Goal: Task Accomplishment & Management: Complete application form

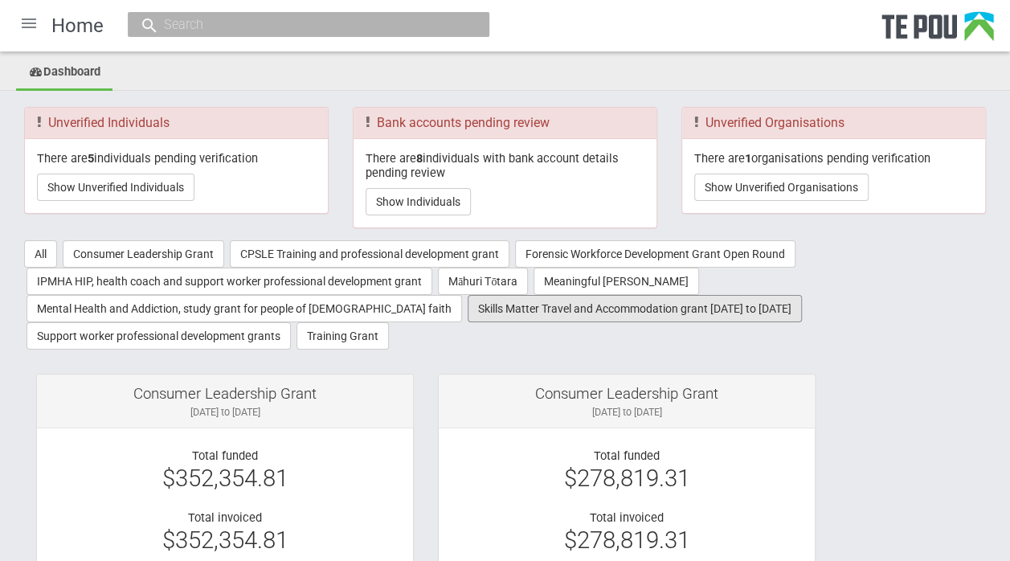
click at [536, 305] on button "Skills Matter Travel and Accommodation grant [DATE] to [DATE]" at bounding box center [635, 308] width 334 height 27
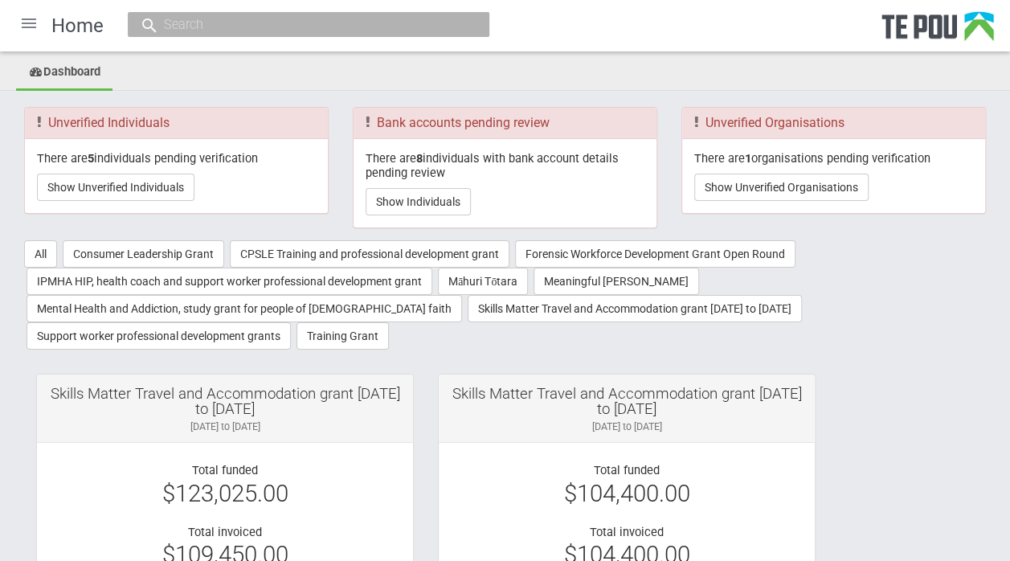
click at [333, 420] on div "16 Jun 2025 to 30 Sep 2025" at bounding box center [225, 426] width 352 height 14
click at [35, 19] on div at bounding box center [29, 23] width 39 height 39
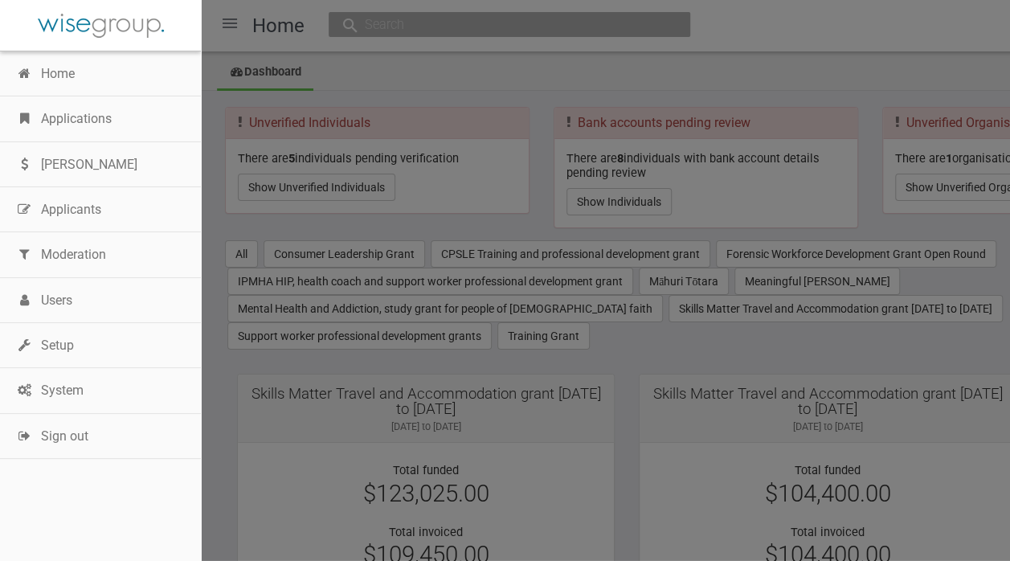
click at [67, 114] on link "Applications" at bounding box center [100, 118] width 201 height 45
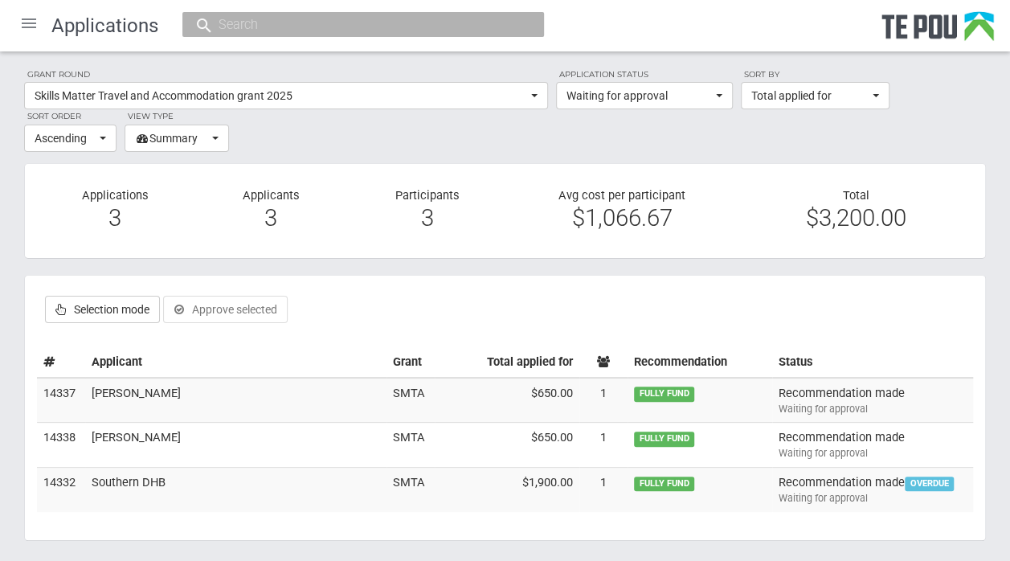
click at [160, 478] on td "Southern DHB" at bounding box center [235, 490] width 301 height 44
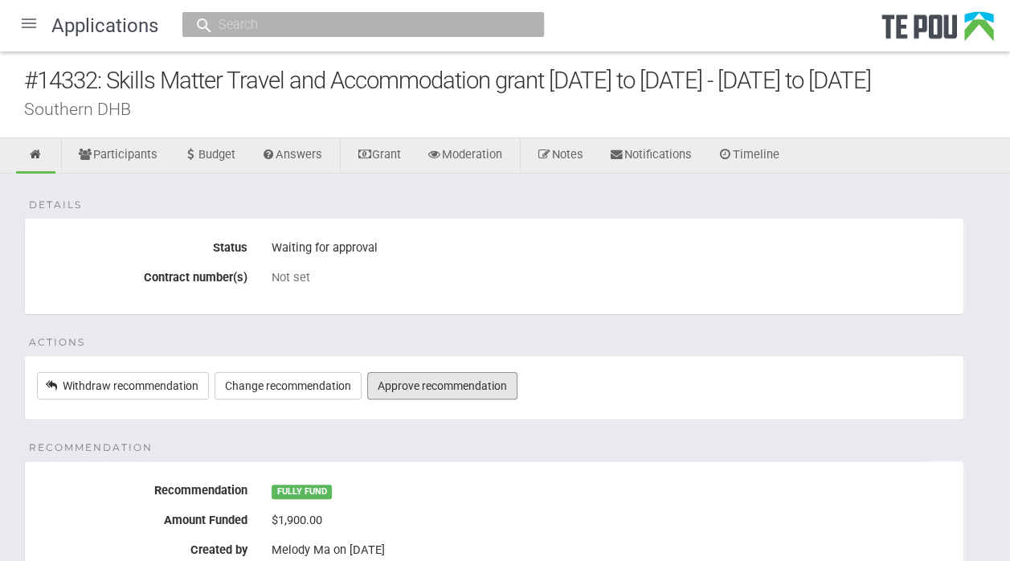
click at [451, 379] on link "Approve recommendation" at bounding box center [442, 385] width 150 height 27
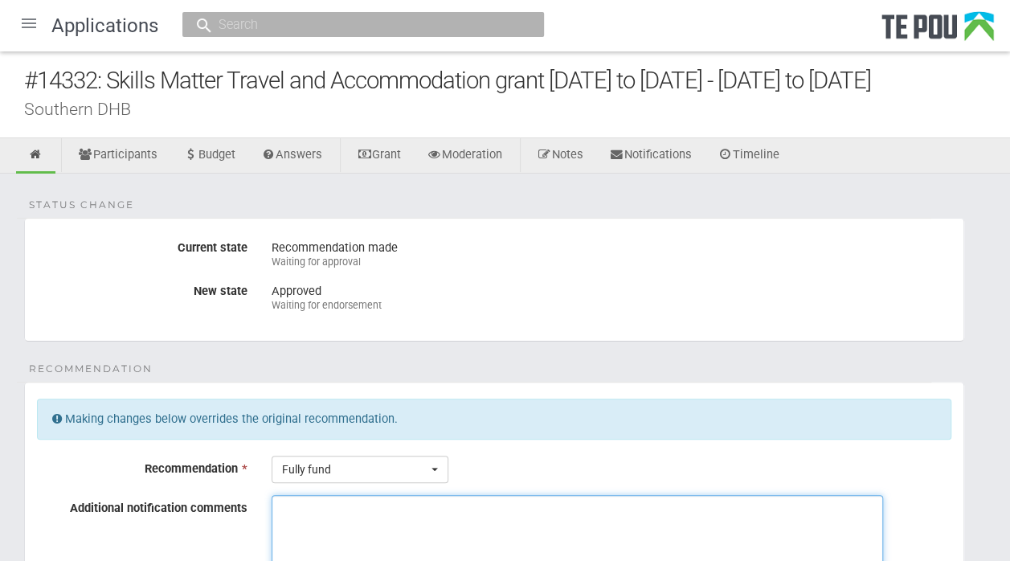
click at [310, 513] on textarea "Additional notification comments" at bounding box center [577, 555] width 611 height 121
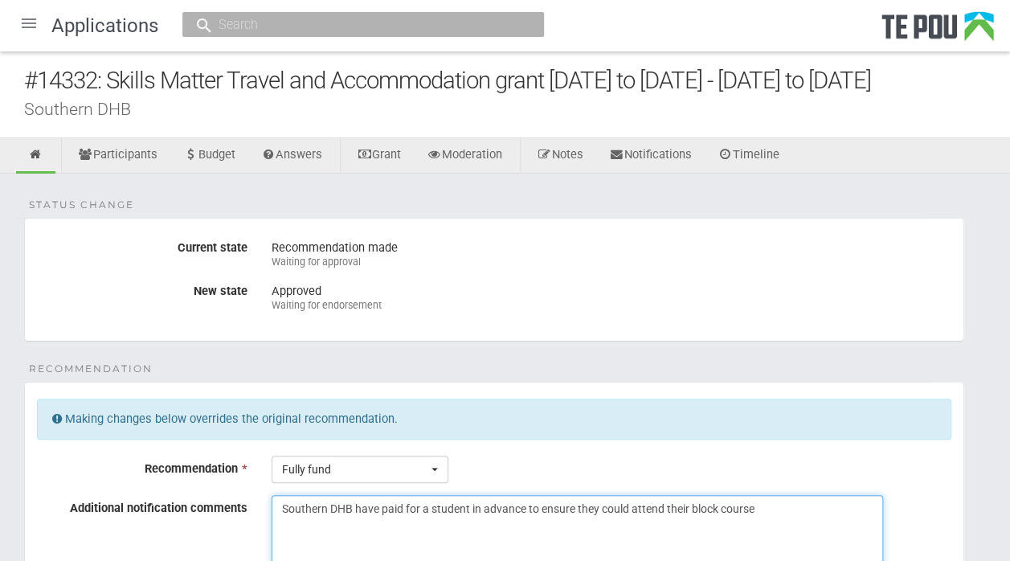
drag, startPoint x: 809, startPoint y: 507, endPoint x: 252, endPoint y: 501, distance: 556.9
click at [252, 501] on div "Additional notification comments Southern DHB have paid for a student in advanc…" at bounding box center [494, 568] width 939 height 147
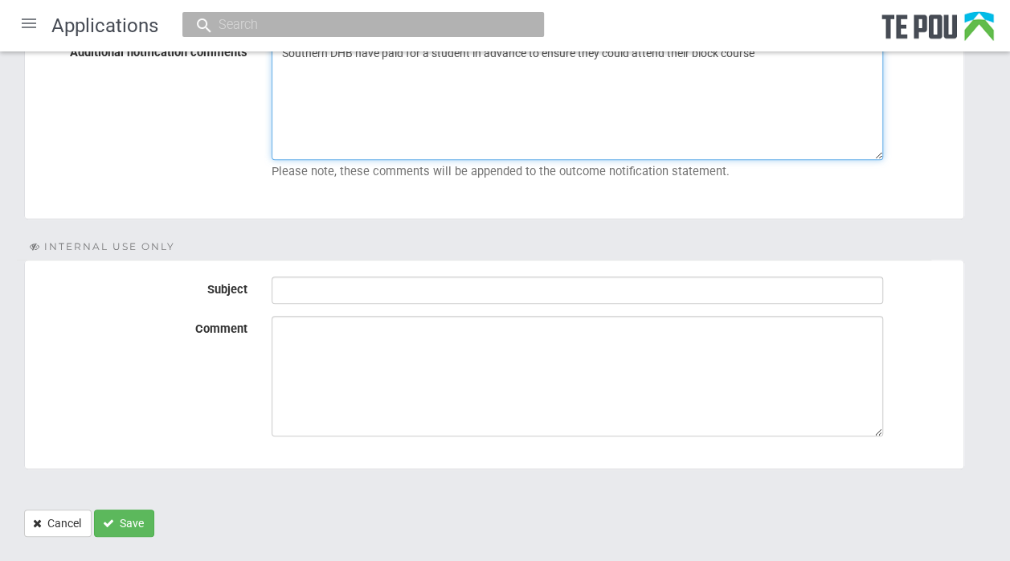
scroll to position [459, 0]
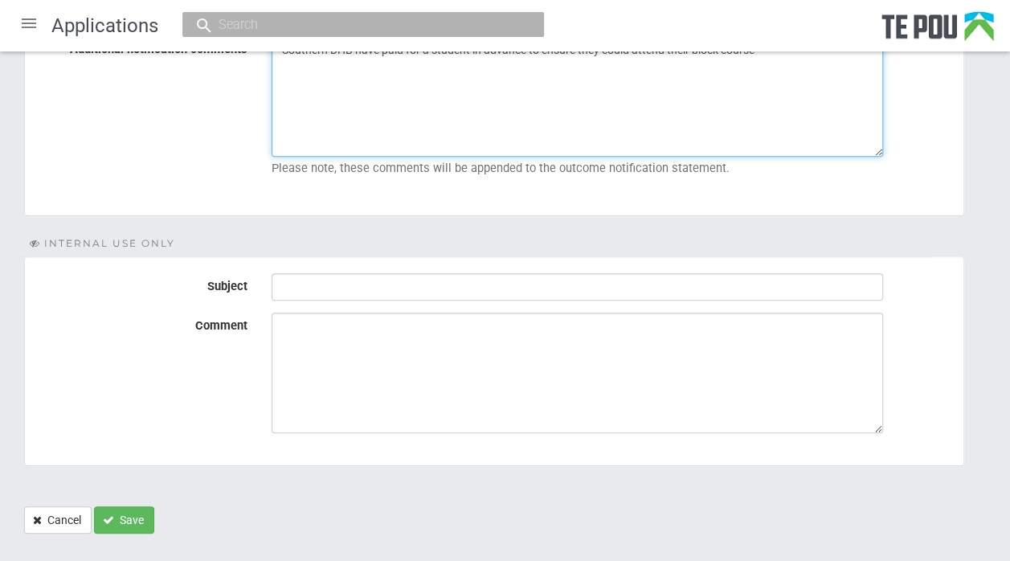
type textarea "Southern DHB have paid for a student in advance to ensure they could attend the…"
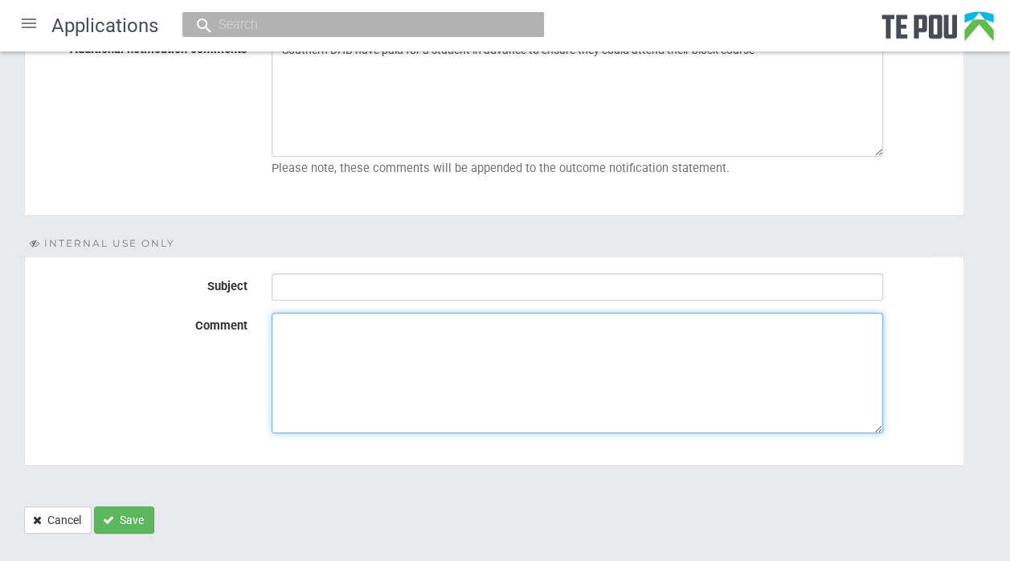
click at [297, 320] on textarea "Comment" at bounding box center [577, 373] width 611 height 121
paste textarea "Southern DHB have paid for a student in advance to ensure they could attend the…"
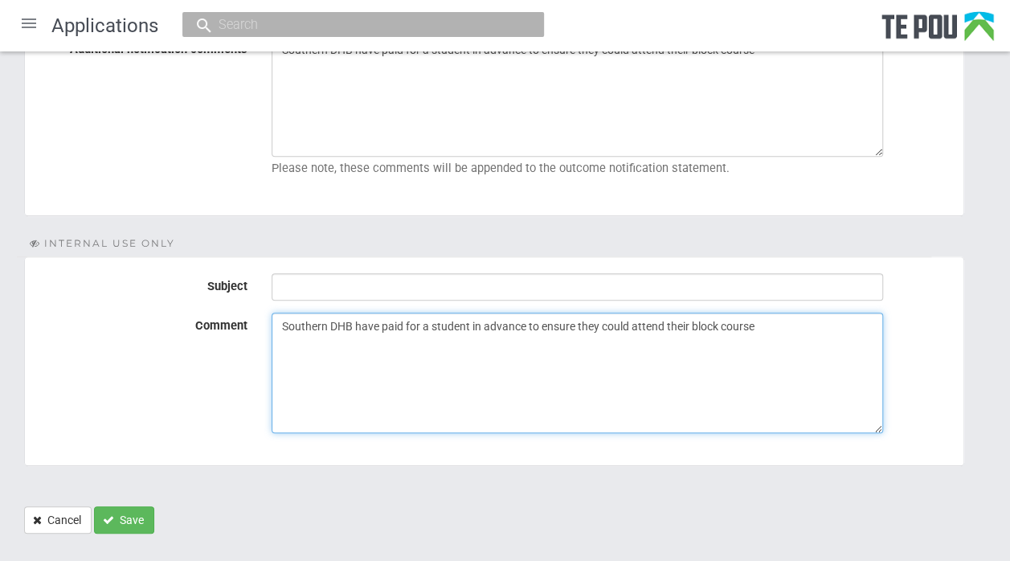
type textarea "Southern DHB have paid for a student in advance to ensure they could attend the…"
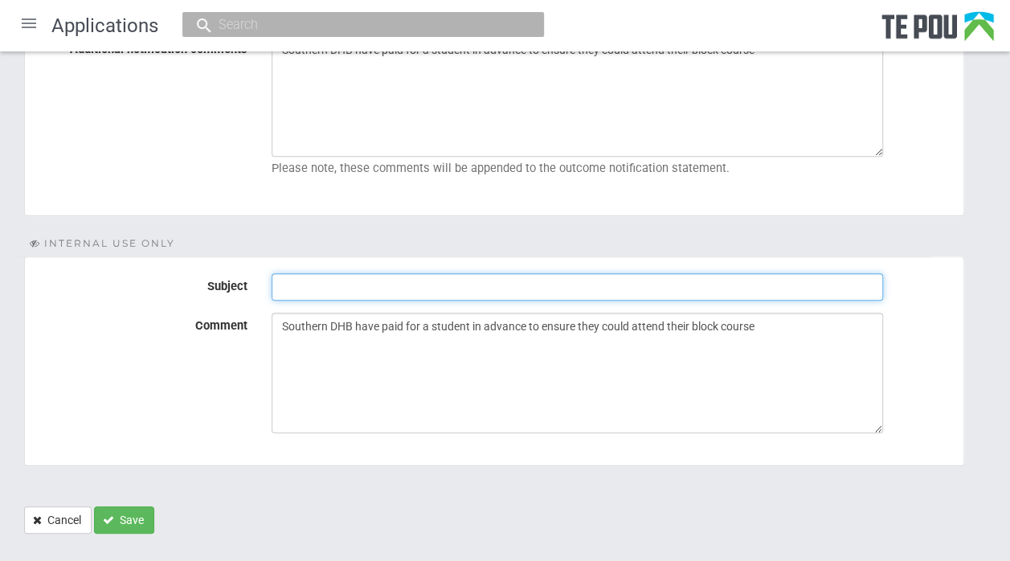
click at [318, 280] on input "Subject" at bounding box center [577, 286] width 611 height 27
type input "Ready for endorsement"
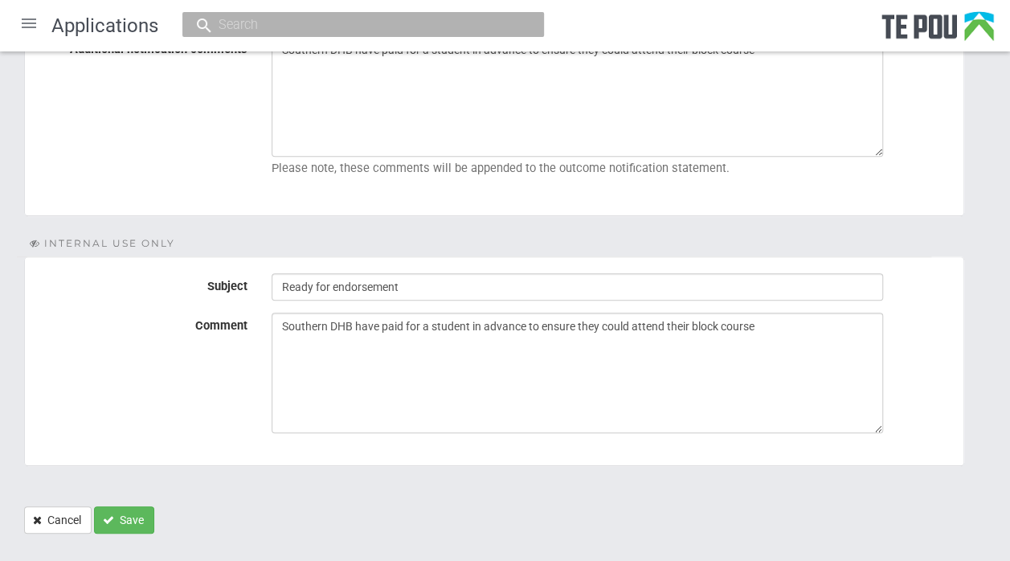
click at [157, 467] on form "Status change Current state Recommendation made Waiting for approval New state …" at bounding box center [505, 146] width 962 height 775
click at [125, 510] on button "Save" at bounding box center [124, 519] width 60 height 27
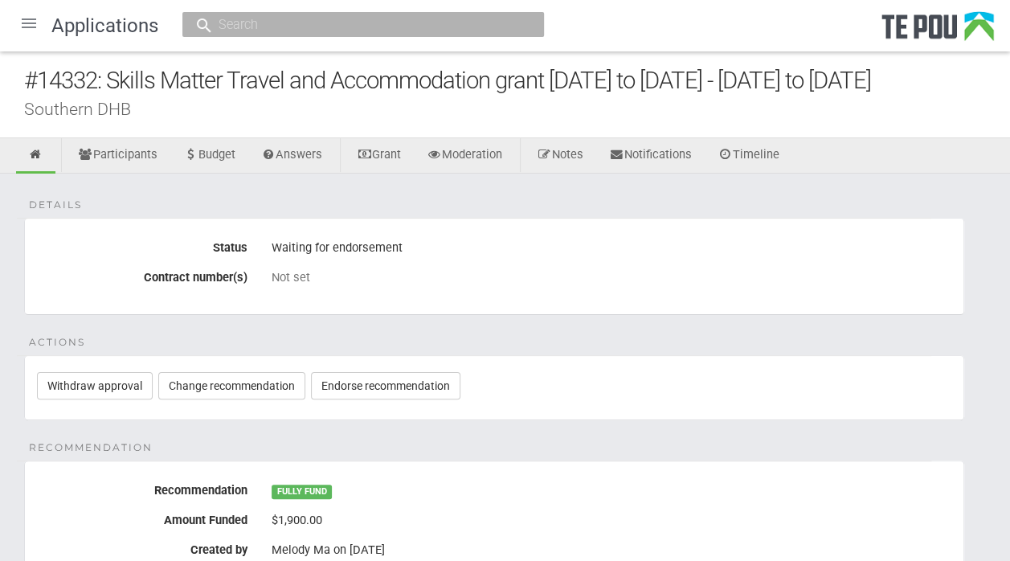
click at [24, 25] on div at bounding box center [29, 23] width 39 height 39
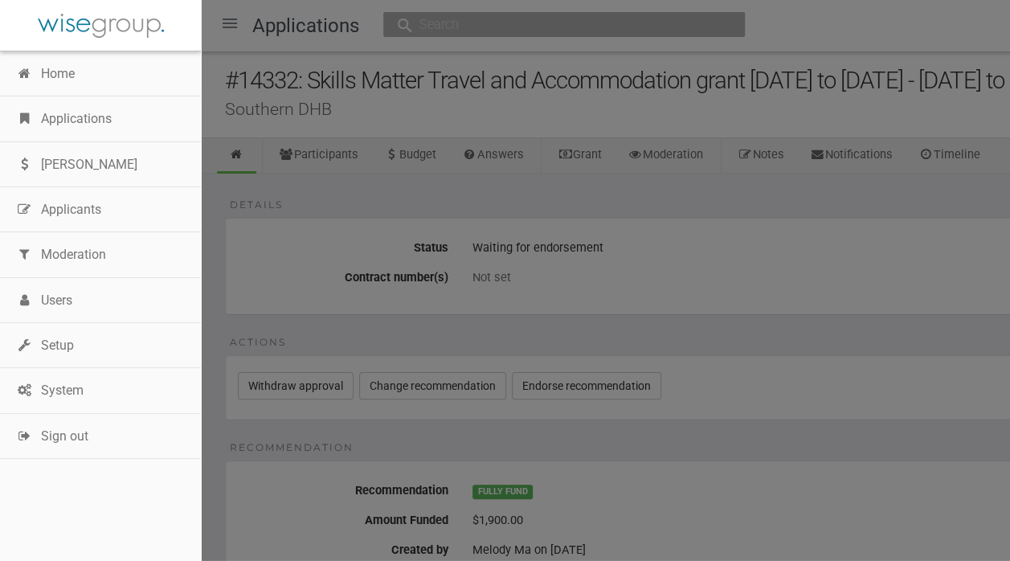
click at [109, 121] on link "Applications" at bounding box center [100, 118] width 201 height 45
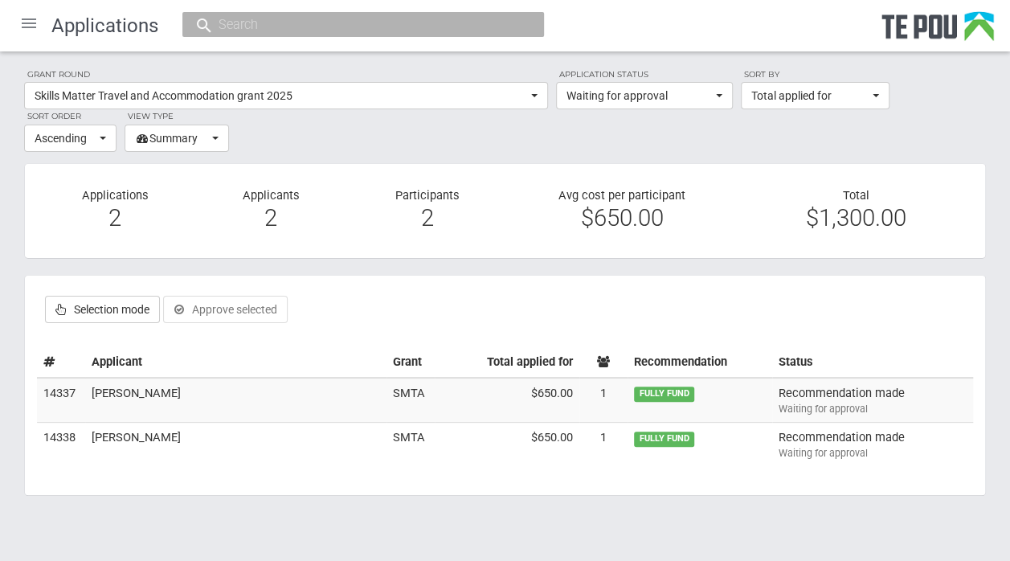
click at [124, 391] on td "[PERSON_NAME]" at bounding box center [235, 400] width 301 height 45
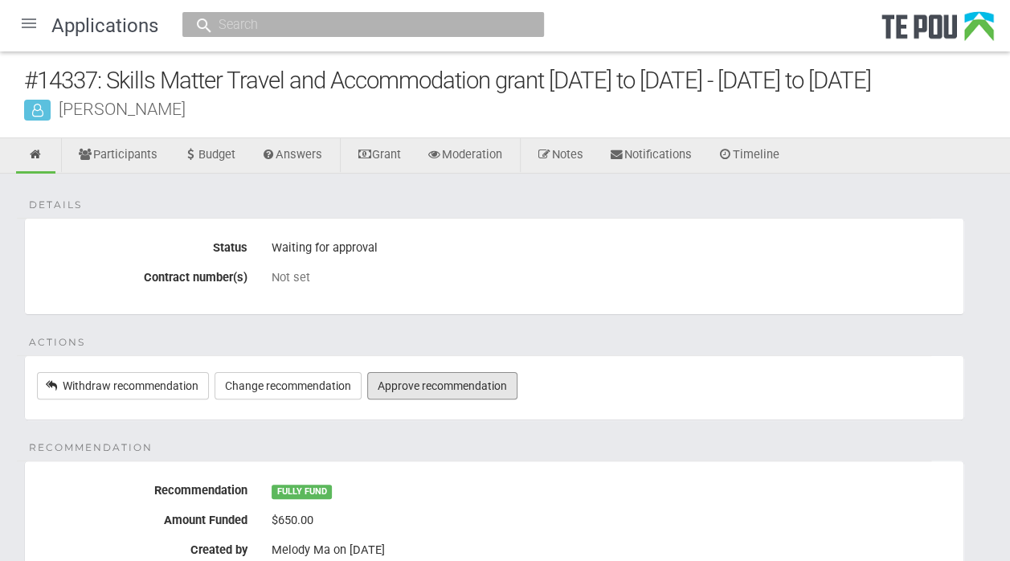
click at [489, 387] on link "Approve recommendation" at bounding box center [442, 385] width 150 height 27
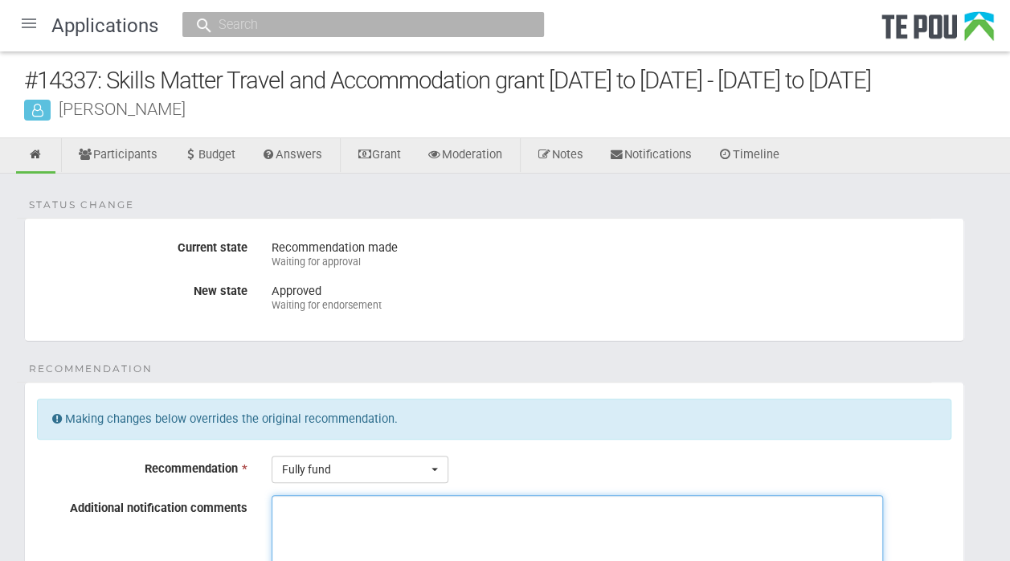
click at [295, 506] on textarea "Additional notification comments" at bounding box center [577, 555] width 611 height 121
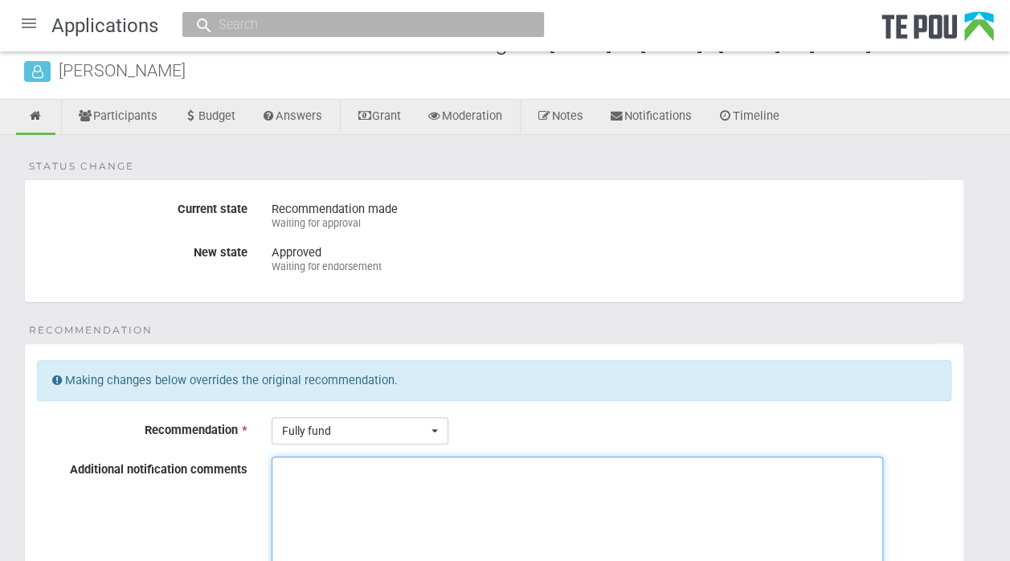
scroll to position [39, 0]
click at [301, 485] on textarea "Additional notification comments" at bounding box center [577, 516] width 611 height 121
drag, startPoint x: 448, startPoint y: 481, endPoint x: 154, endPoint y: 479, distance: 294.1
click at [154, 479] on div "Additional notification comments Charmaley is a Skills Matter student Please no…" at bounding box center [494, 529] width 939 height 147
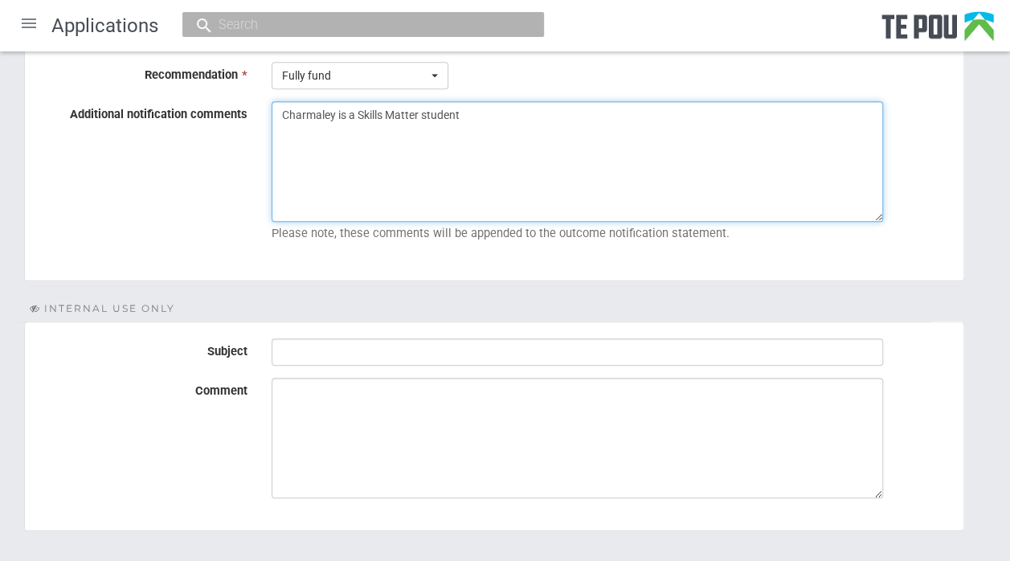
scroll to position [405, 0]
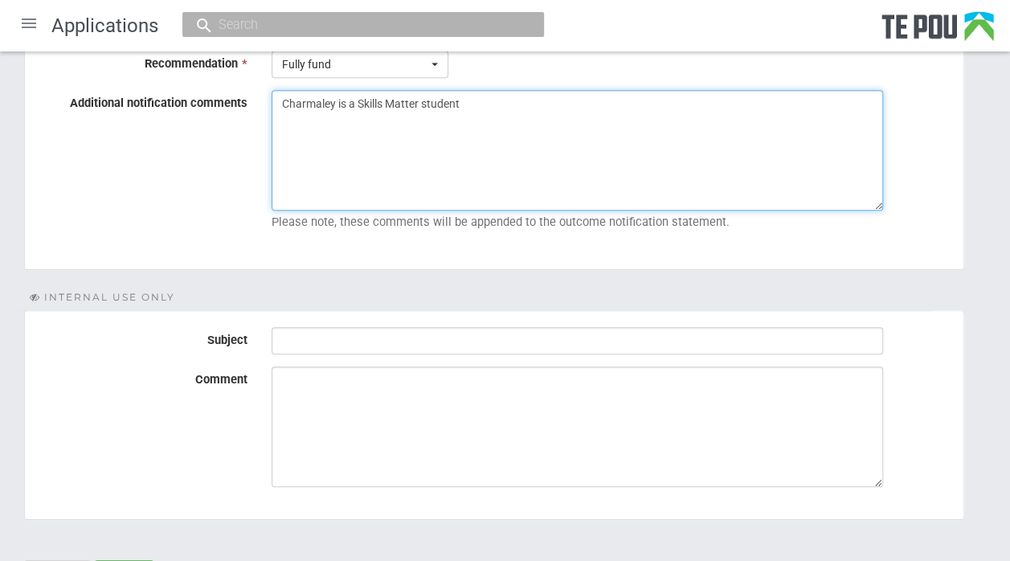
type textarea "Charmaley is a Skills Matter student"
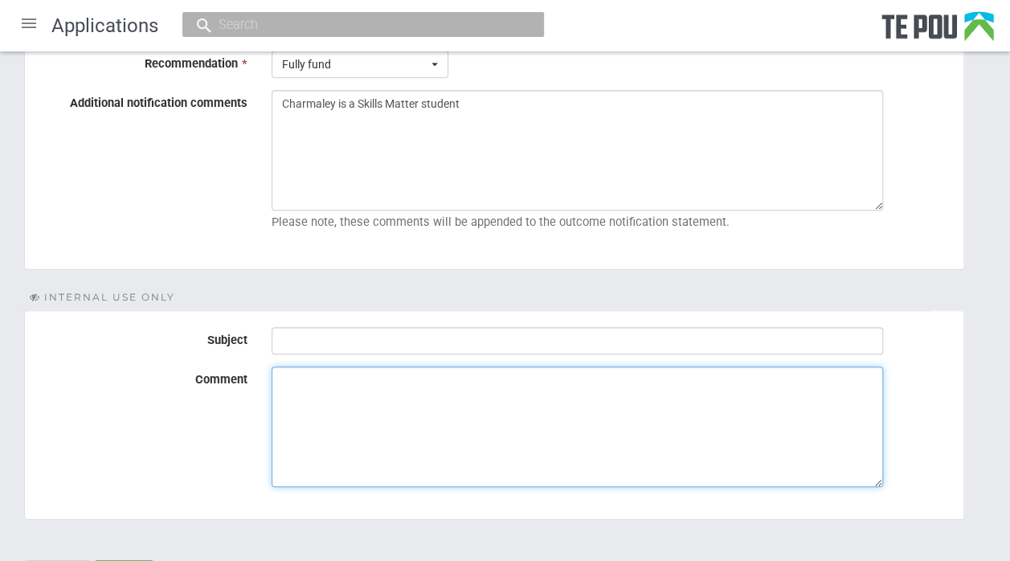
click at [339, 386] on textarea "Comment" at bounding box center [577, 426] width 611 height 121
paste textarea "Charmaley is a Skills Matter student"
type textarea "Charmaley is a Skills Matter student"
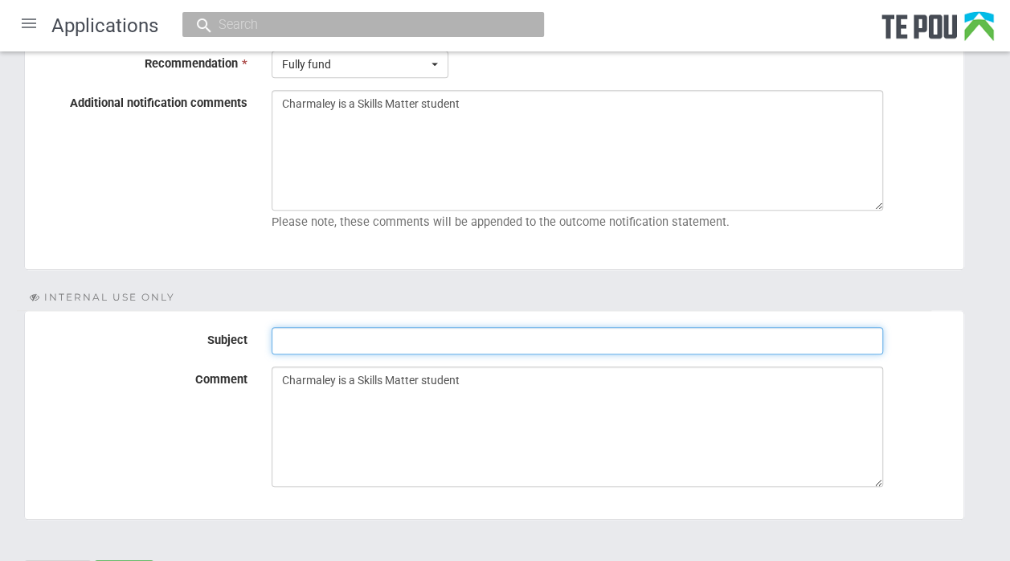
click at [305, 333] on input "Subject" at bounding box center [577, 340] width 611 height 27
type input "Ready for endorsement"
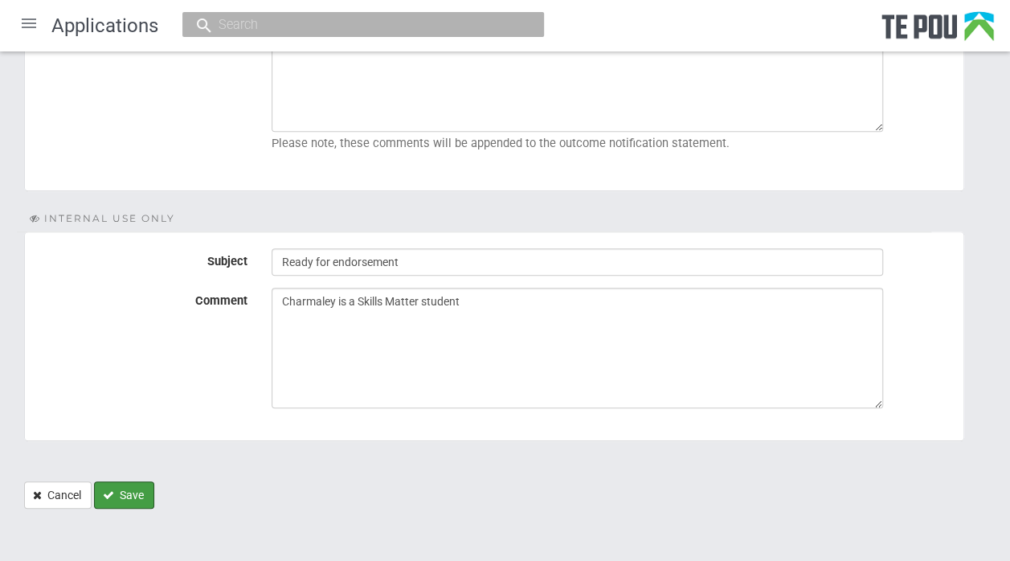
click at [130, 492] on button "Save" at bounding box center [124, 494] width 60 height 27
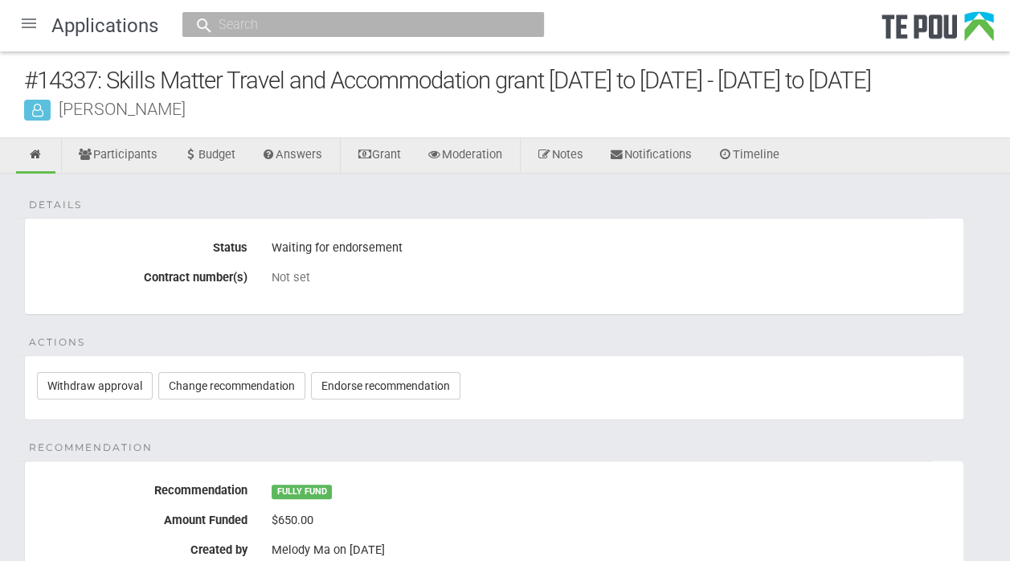
click at [31, 19] on div at bounding box center [29, 23] width 39 height 39
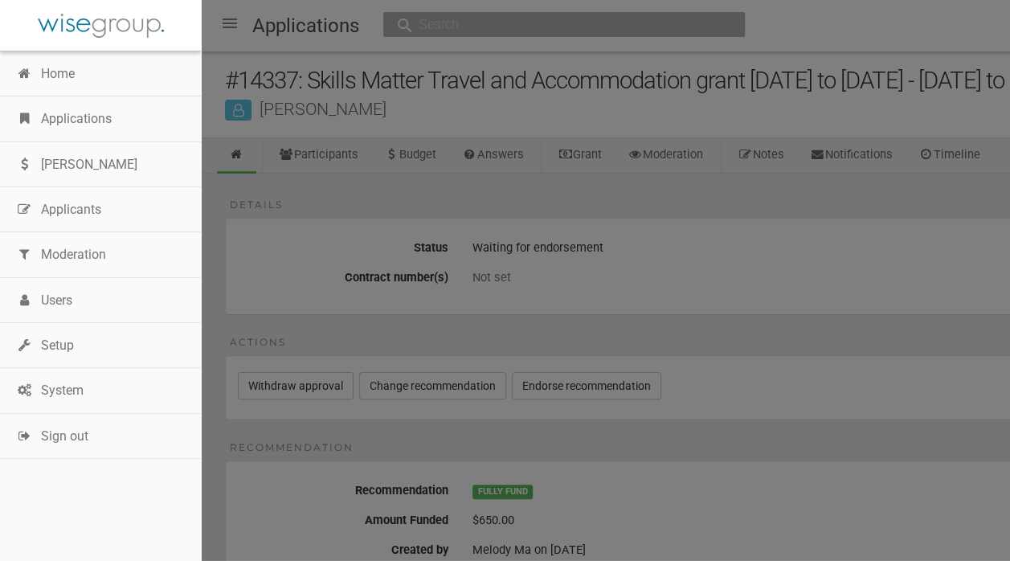
click at [87, 121] on link "Applications" at bounding box center [100, 118] width 201 height 45
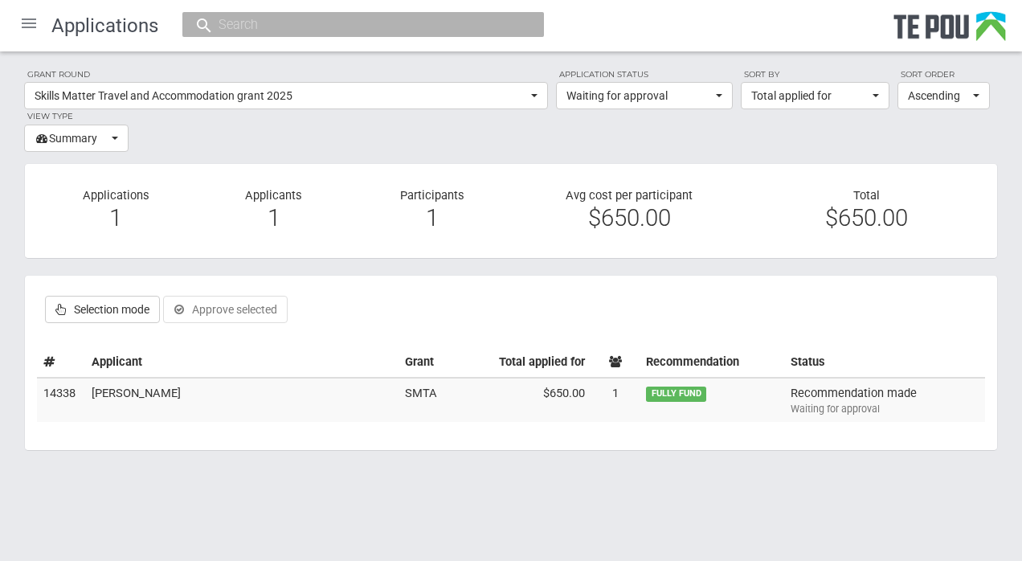
click at [122, 391] on td "[PERSON_NAME]" at bounding box center [241, 400] width 313 height 45
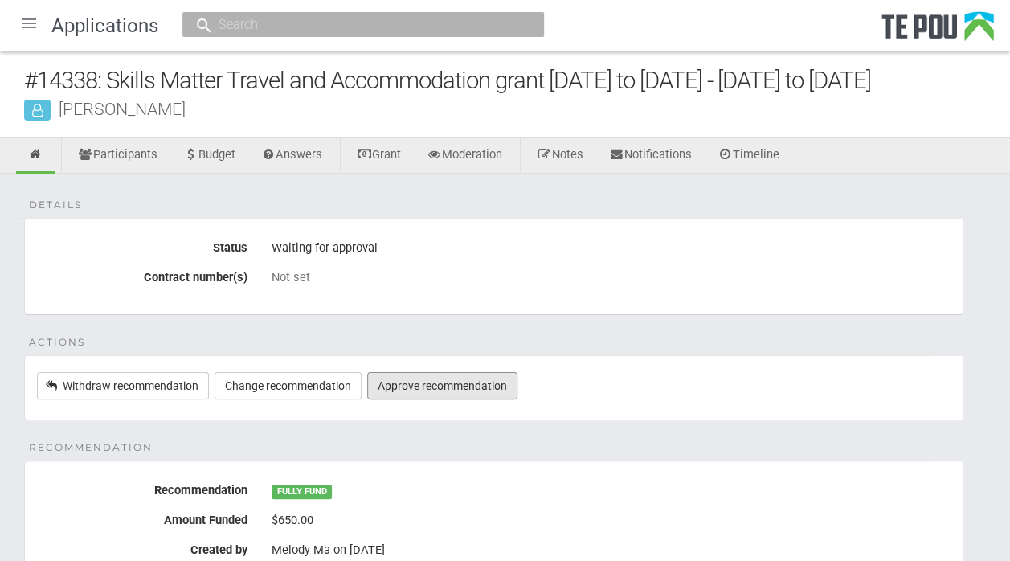
click at [423, 385] on link "Approve recommendation" at bounding box center [442, 385] width 150 height 27
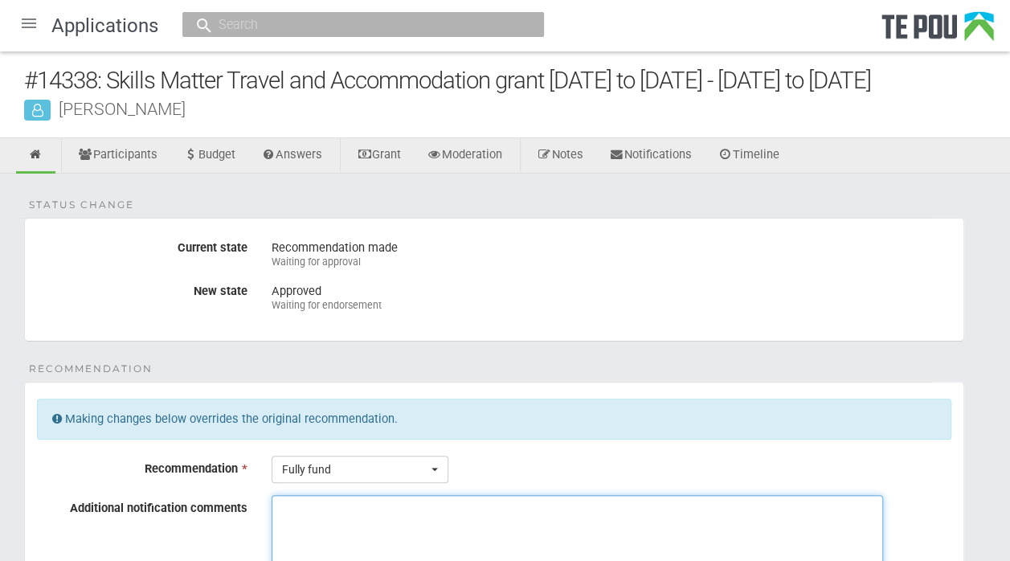
click at [297, 519] on textarea "Additional notification comments" at bounding box center [577, 555] width 611 height 121
drag, startPoint x: 281, startPoint y: 516, endPoint x: 221, endPoint y: 509, distance: 60.7
click at [221, 509] on div "Additional notification comments Harriett is a Skills Matter student Please not…" at bounding box center [494, 568] width 939 height 147
type textarea "Harriett is a Skills Matter student"
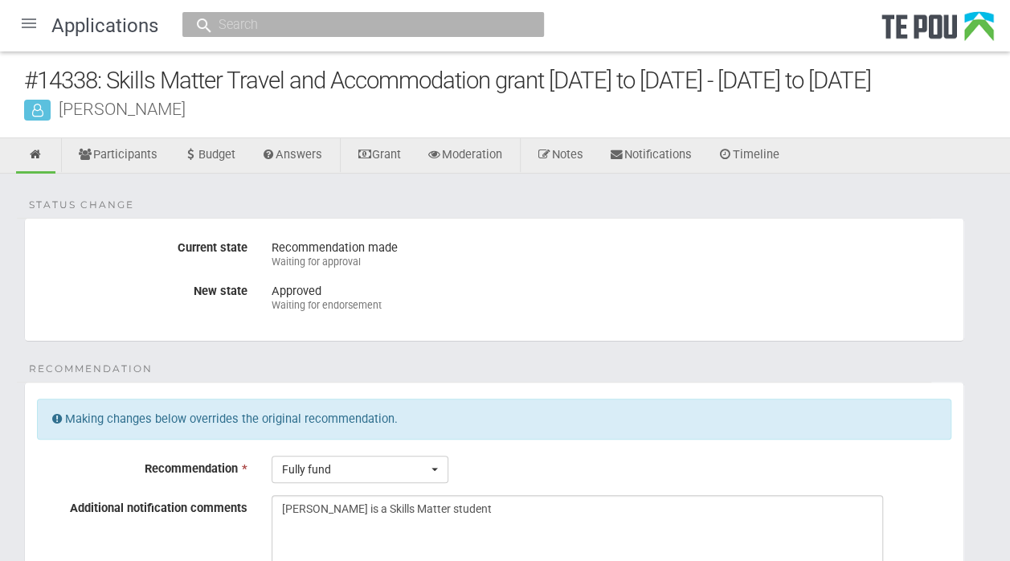
drag, startPoint x: 1012, startPoint y: 241, endPoint x: 906, endPoint y: 469, distance: 252.0
click at [906, 469] on div "Fully fund Choose... Fully fund Partially fund Do not fund Reject application C…" at bounding box center [612, 469] width 704 height 27
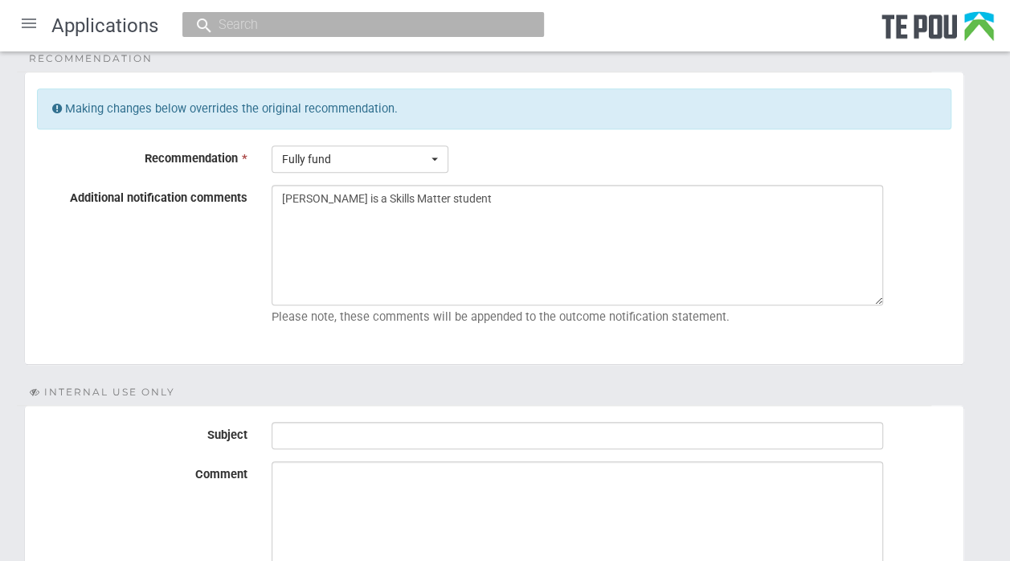
scroll to position [313, 0]
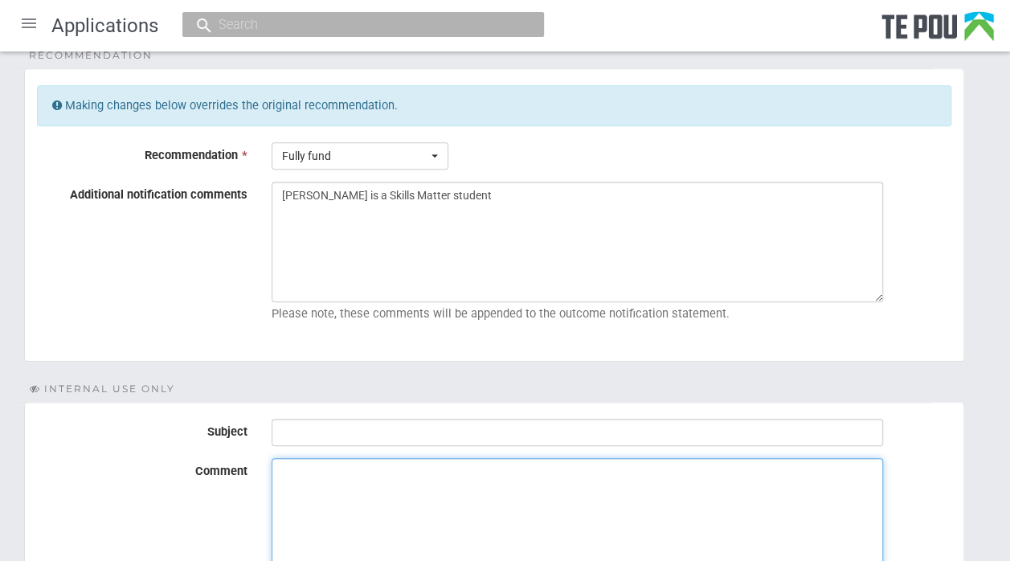
click at [289, 469] on textarea "Comment" at bounding box center [577, 518] width 611 height 121
paste textarea "Harriett is a Skills Matter student"
type textarea "Harriett is a Skills Matter student"
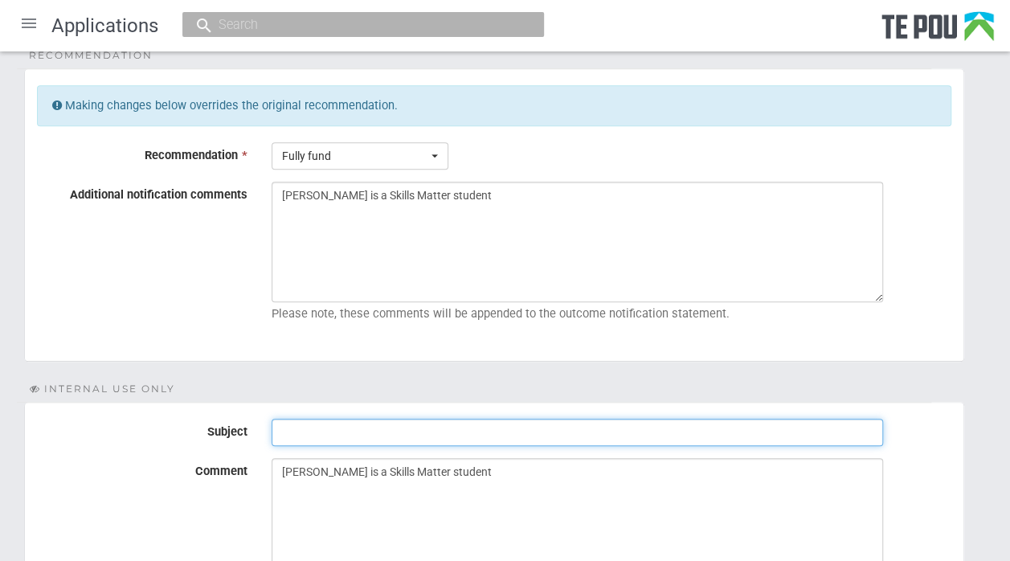
click at [312, 426] on input "Subject" at bounding box center [577, 432] width 611 height 27
type input "Ready for endorsement"
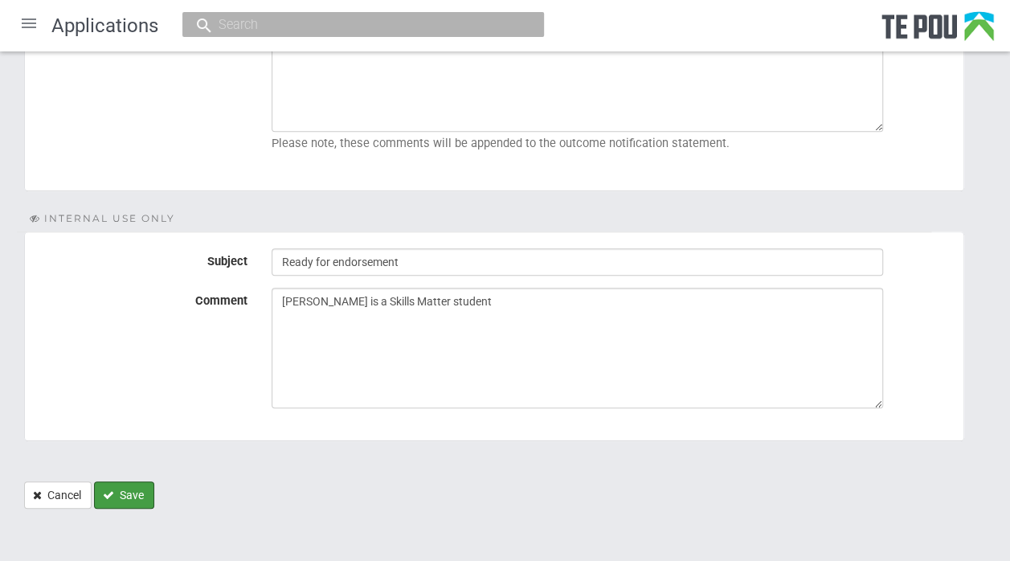
click at [129, 489] on button "Save" at bounding box center [124, 494] width 60 height 27
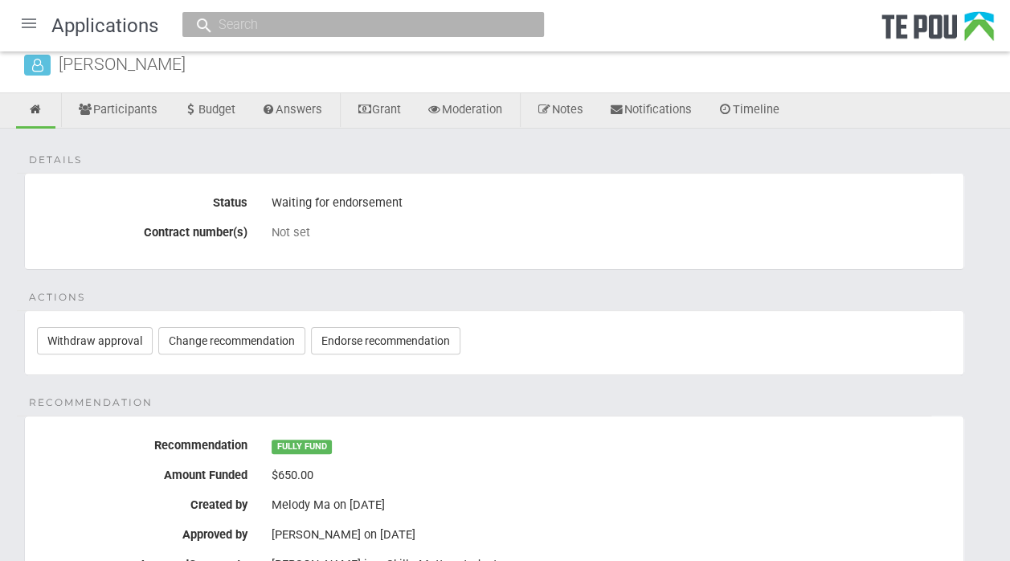
scroll to position [47, 0]
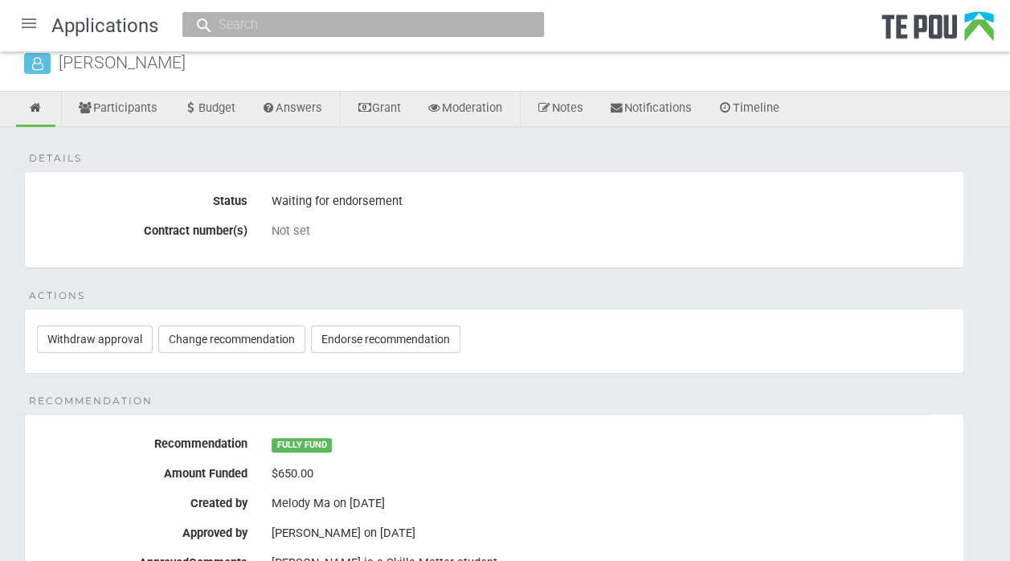
click at [27, 27] on div at bounding box center [29, 23] width 39 height 39
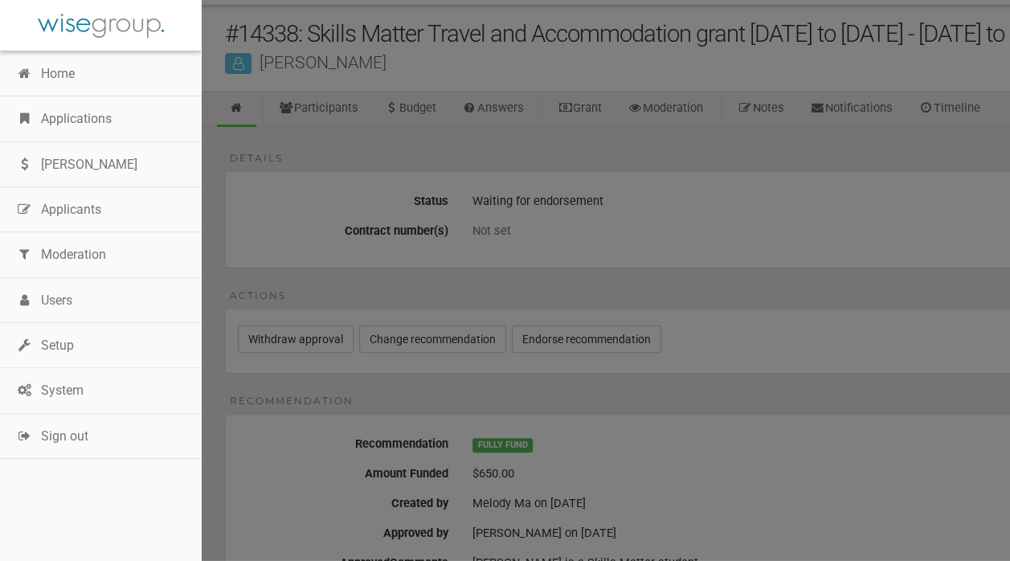
click at [50, 112] on link "Applications" at bounding box center [100, 118] width 201 height 45
